Goal: Navigation & Orientation: Go to known website

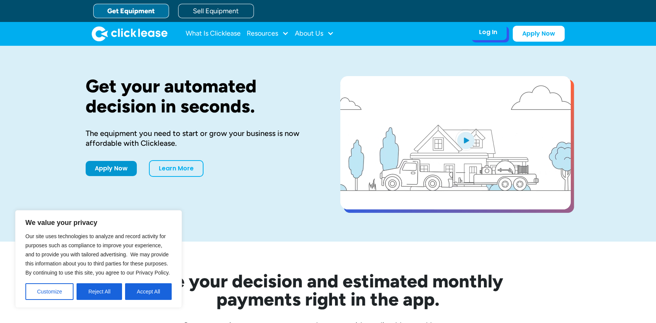
click at [489, 33] on div "Log In" at bounding box center [488, 32] width 18 height 8
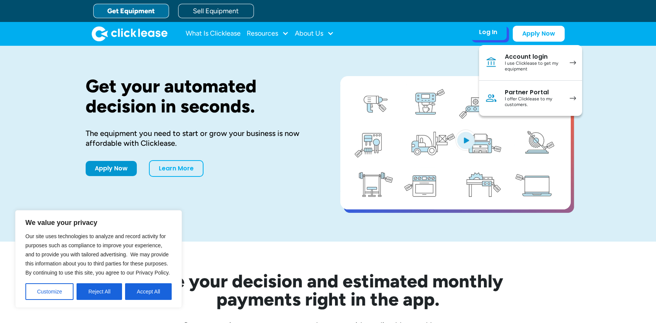
click at [536, 55] on div "Account login" at bounding box center [533, 57] width 57 height 8
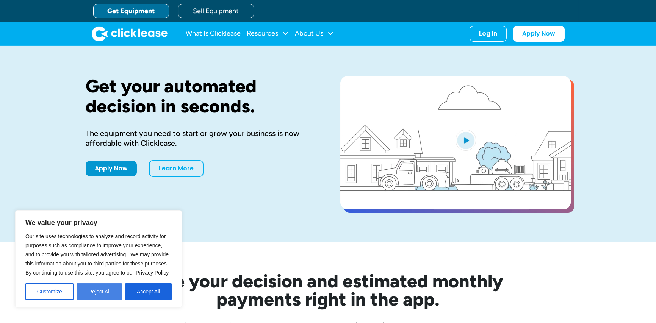
click at [99, 294] on button "Reject All" at bounding box center [99, 291] width 45 height 17
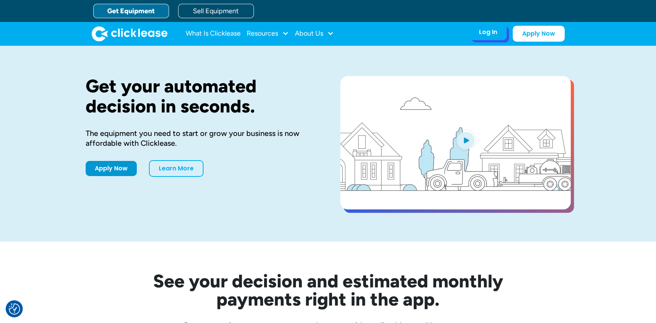
click at [489, 37] on div "Log In Account login I use Clicklease to get my equipment Partner Portal I offe…" at bounding box center [487, 32] width 37 height 16
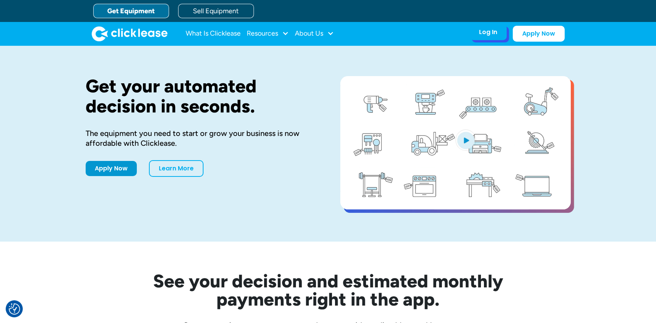
click at [486, 32] on div "Log In" at bounding box center [488, 32] width 18 height 8
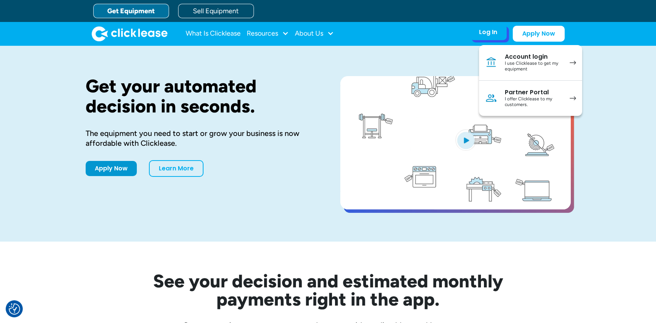
click at [531, 65] on div "I use Clicklease to get my equipment" at bounding box center [533, 67] width 57 height 12
